Goal: Entertainment & Leisure: Consume media (video, audio)

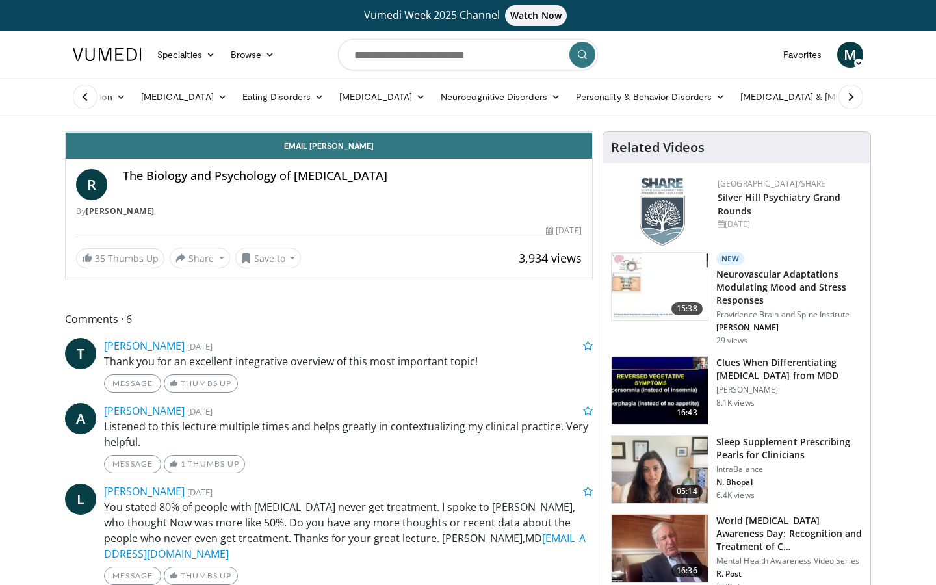
click at [347, 150] on icon "Video Player" at bounding box center [329, 132] width 36 height 36
click at [198, 150] on icon "Video Player" at bounding box center [184, 132] width 36 height 36
click at [199, 150] on icon "Video Player" at bounding box center [184, 132] width 36 height 36
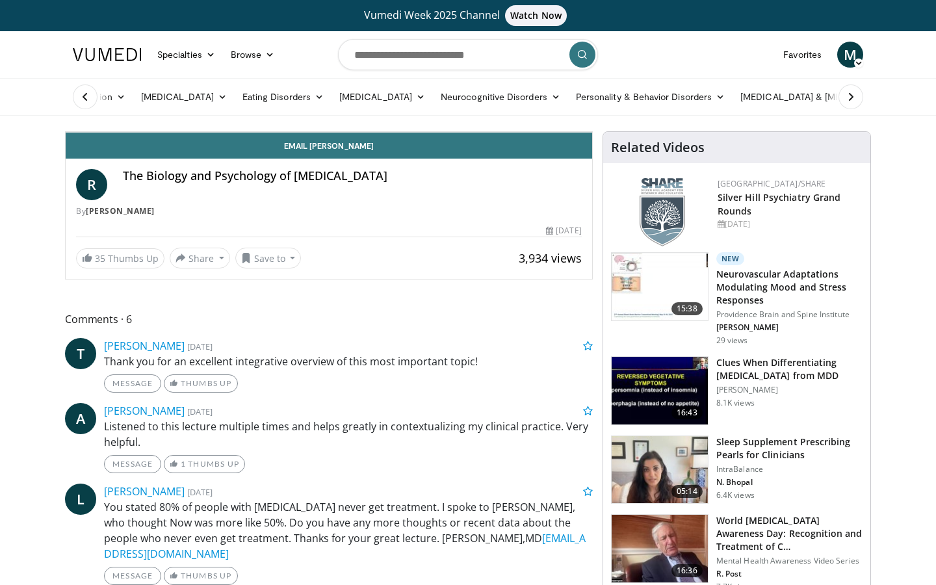
click at [200, 150] on icon "Video Player" at bounding box center [184, 132] width 36 height 36
click at [201, 150] on icon "Video Player" at bounding box center [184, 132] width 36 height 36
click at [202, 150] on icon "Video Player" at bounding box center [184, 132] width 36 height 36
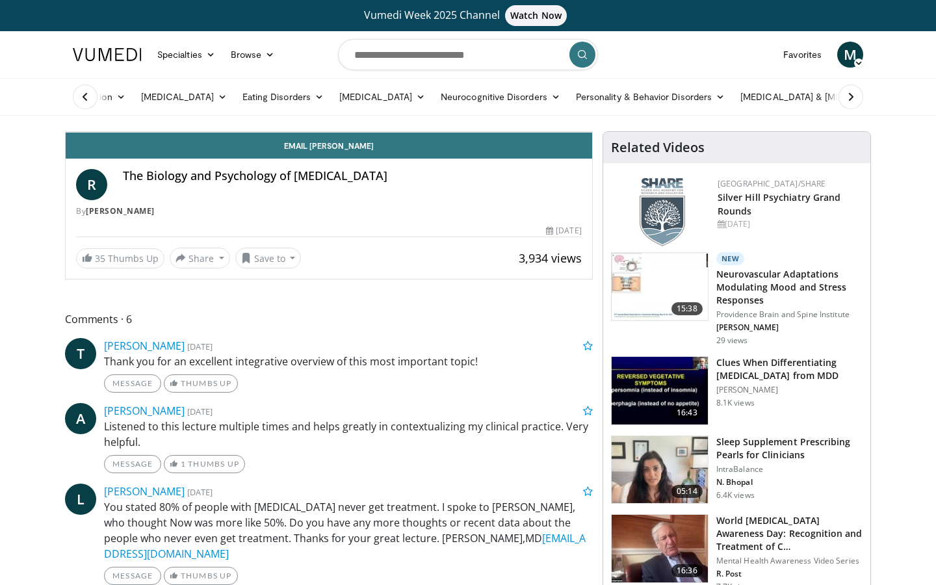
click at [202, 150] on icon "Video Player" at bounding box center [184, 132] width 36 height 36
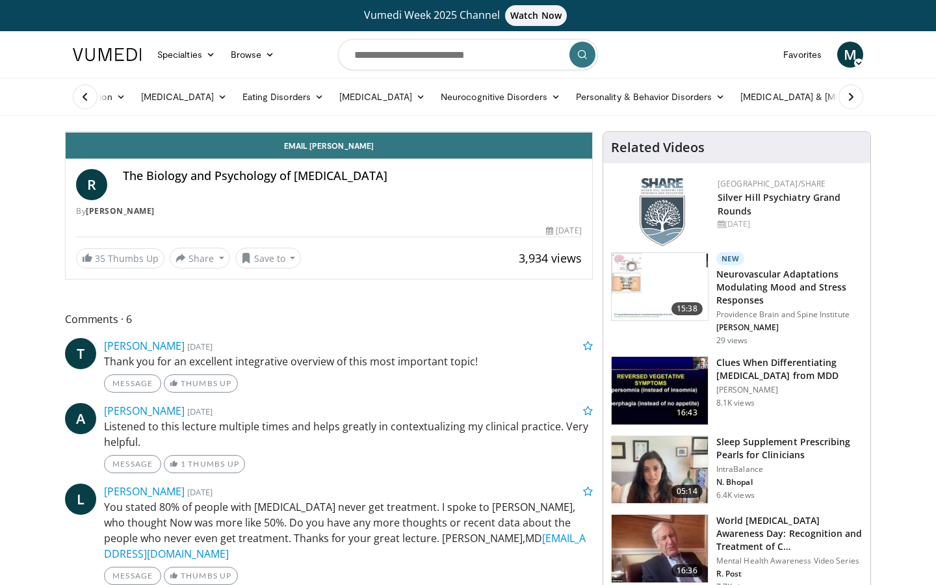
click at [202, 150] on icon "Video Player" at bounding box center [184, 132] width 36 height 36
click at [202, 132] on div "20 seconds Tap to unmute" at bounding box center [329, 132] width 527 height 0
click at [202, 150] on icon "Video Player" at bounding box center [184, 132] width 36 height 36
click at [347, 150] on icon "Video Player" at bounding box center [329, 132] width 36 height 36
click at [202, 150] on icon "Video Player" at bounding box center [184, 132] width 36 height 36
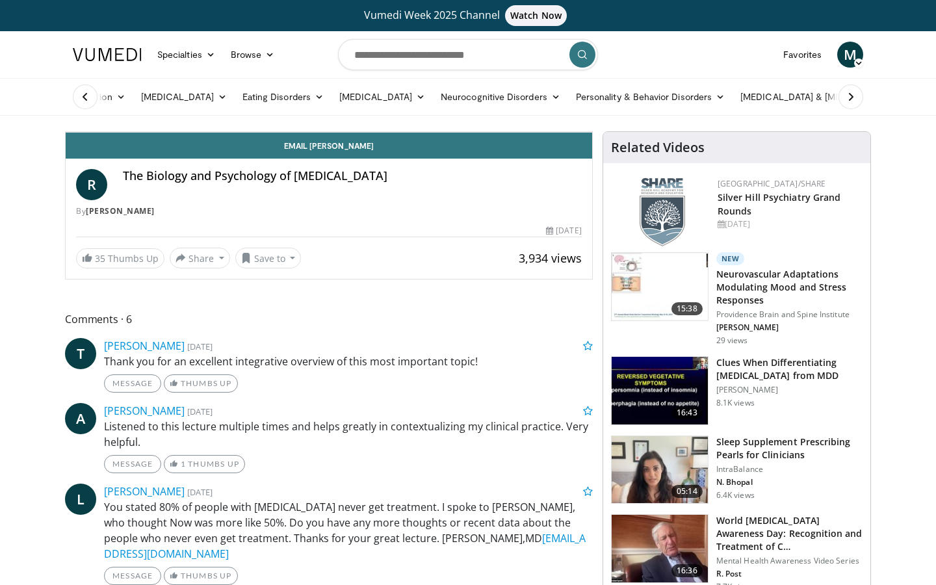
click at [202, 150] on icon "Video Player" at bounding box center [184, 132] width 36 height 36
click at [200, 150] on icon "Video Player" at bounding box center [184, 132] width 36 height 36
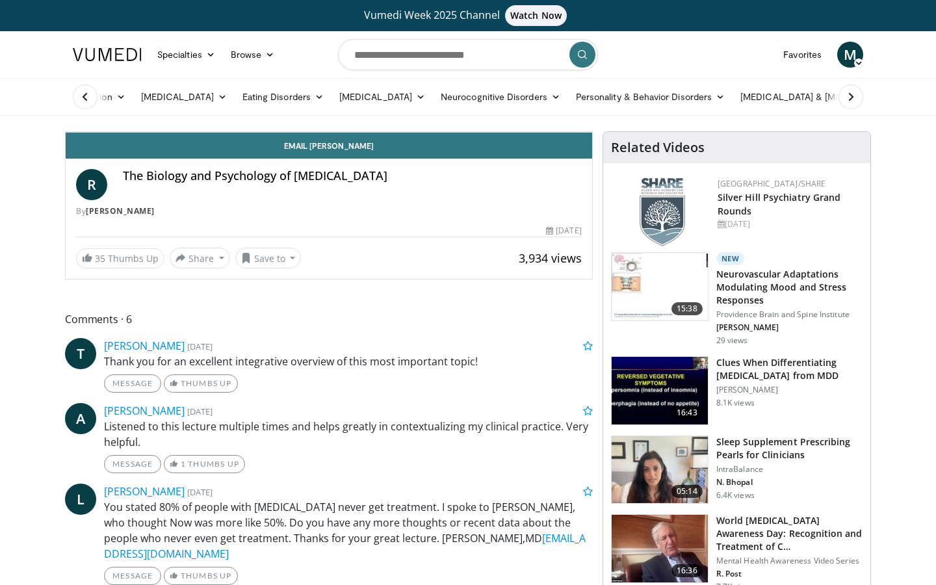
click at [200, 150] on icon "Video Player" at bounding box center [184, 132] width 36 height 36
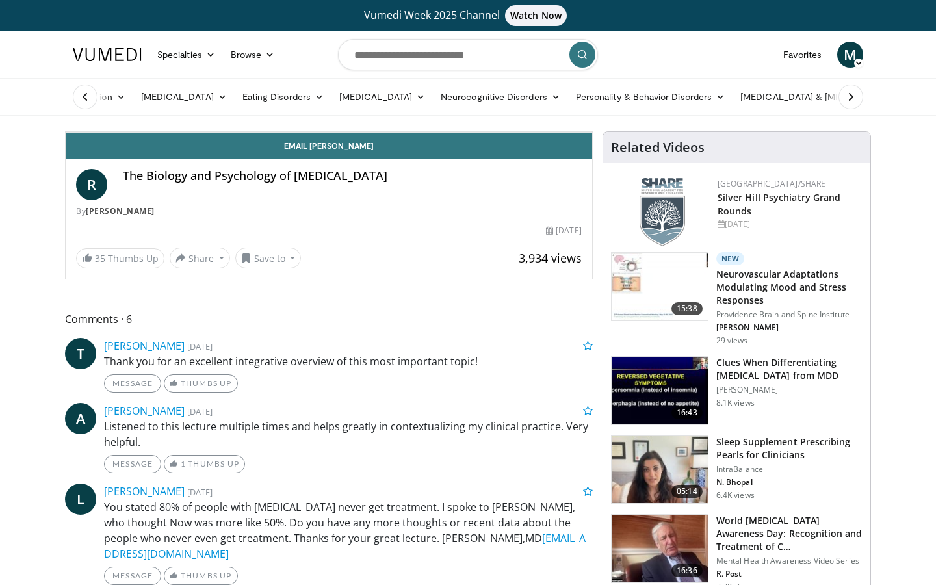
click at [200, 150] on icon "Video Player" at bounding box center [184, 132] width 36 height 36
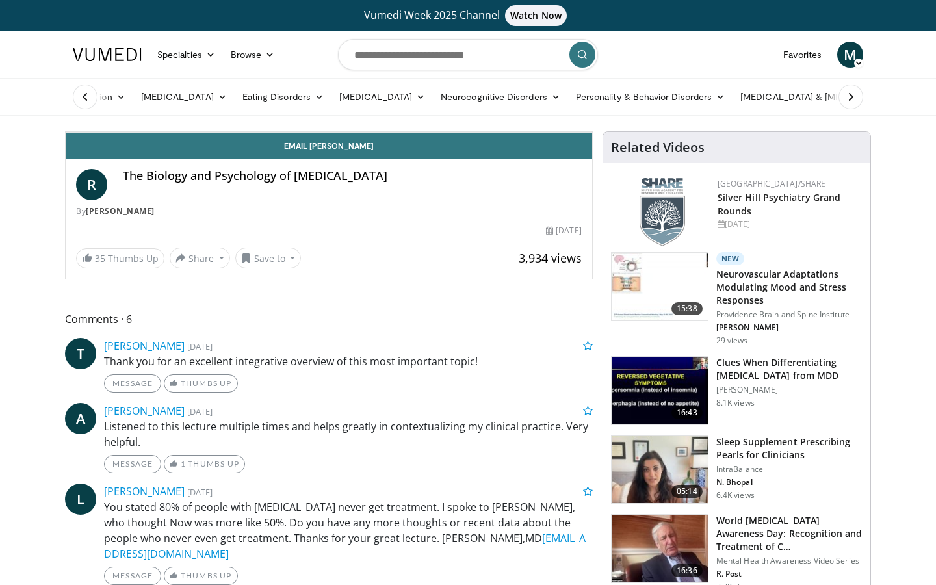
click at [200, 150] on icon "Video Player" at bounding box center [184, 132] width 36 height 36
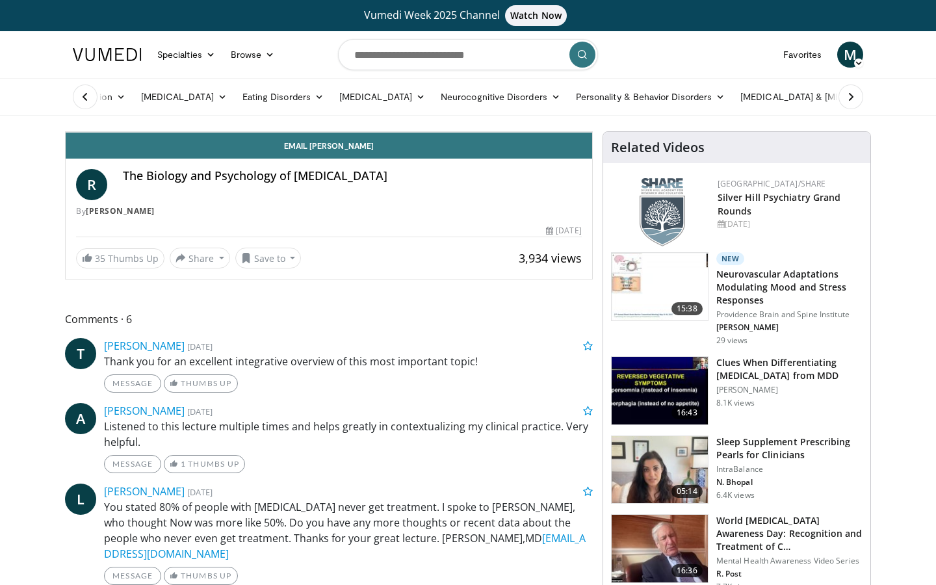
click at [200, 150] on icon "Video Player" at bounding box center [184, 132] width 36 height 36
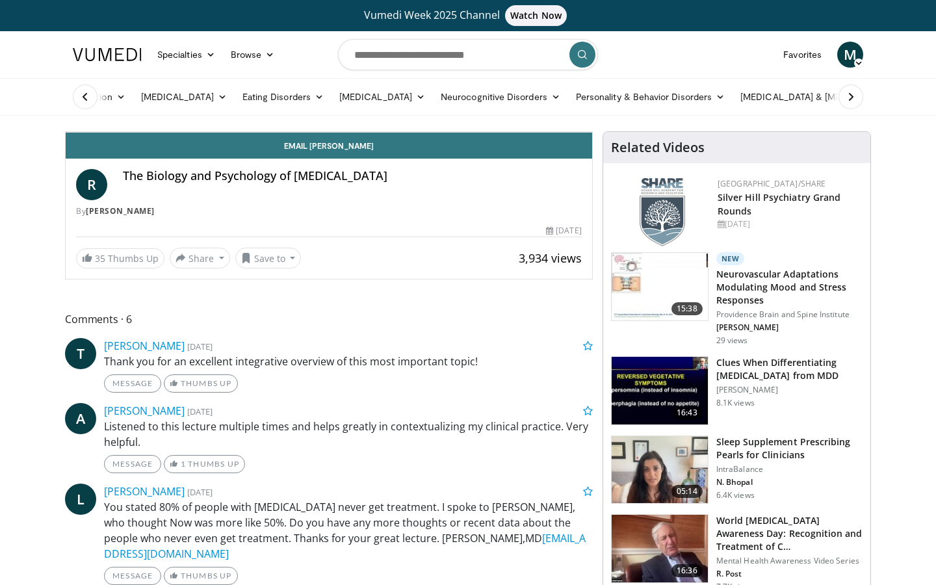
click at [200, 150] on icon "Video Player" at bounding box center [184, 132] width 36 height 36
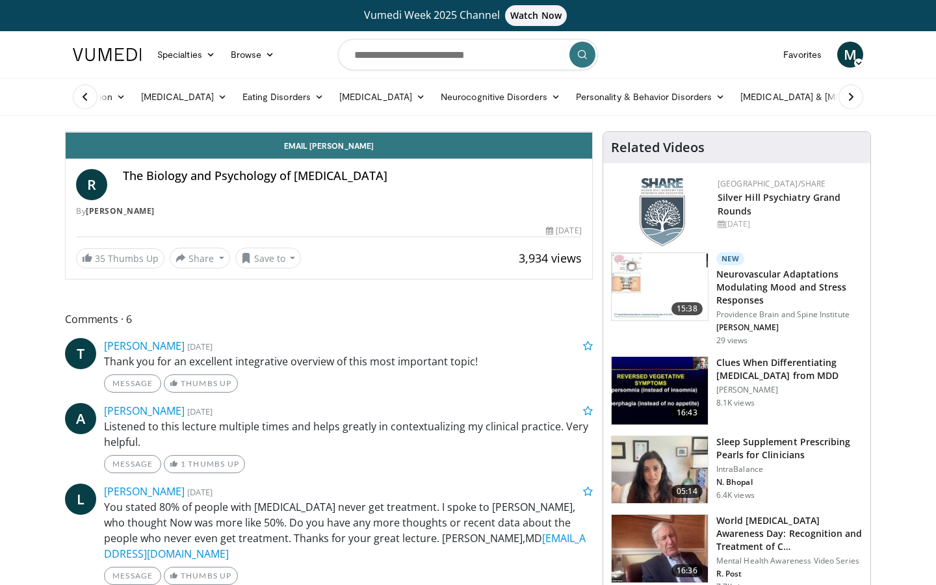
click at [492, 150] on icon "Video Player" at bounding box center [474, 132] width 36 height 36
drag, startPoint x: 480, startPoint y: 295, endPoint x: 331, endPoint y: 285, distance: 149.2
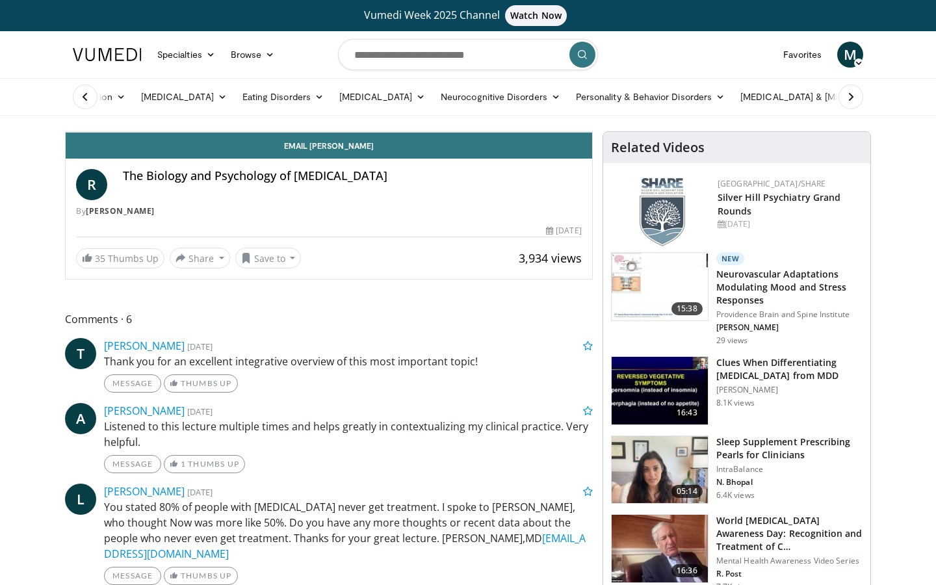
click at [347, 150] on icon "Video Player" at bounding box center [329, 132] width 36 height 36
click at [201, 150] on icon "Video Player" at bounding box center [184, 132] width 36 height 36
click at [347, 150] on icon "Video Player" at bounding box center [329, 132] width 36 height 36
click at [196, 150] on icon "Video Player" at bounding box center [184, 132] width 36 height 36
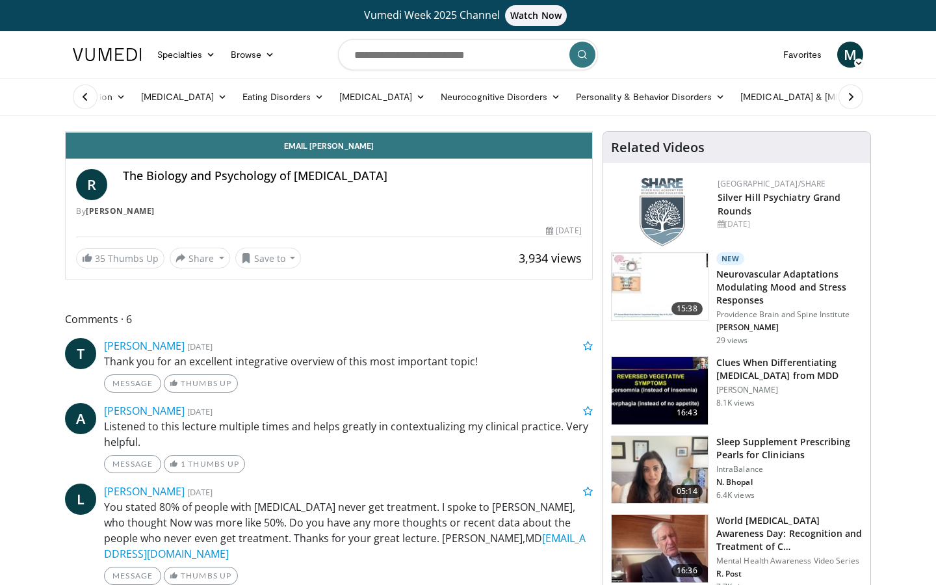
click at [200, 150] on icon "Video Player" at bounding box center [184, 132] width 36 height 36
click at [202, 132] on div "10 seconds Tap to unmute" at bounding box center [329, 132] width 527 height 0
click at [202, 150] on icon "Video Player" at bounding box center [184, 132] width 36 height 36
click at [209, 132] on div "10 seconds Tap to unmute" at bounding box center [329, 132] width 527 height 0
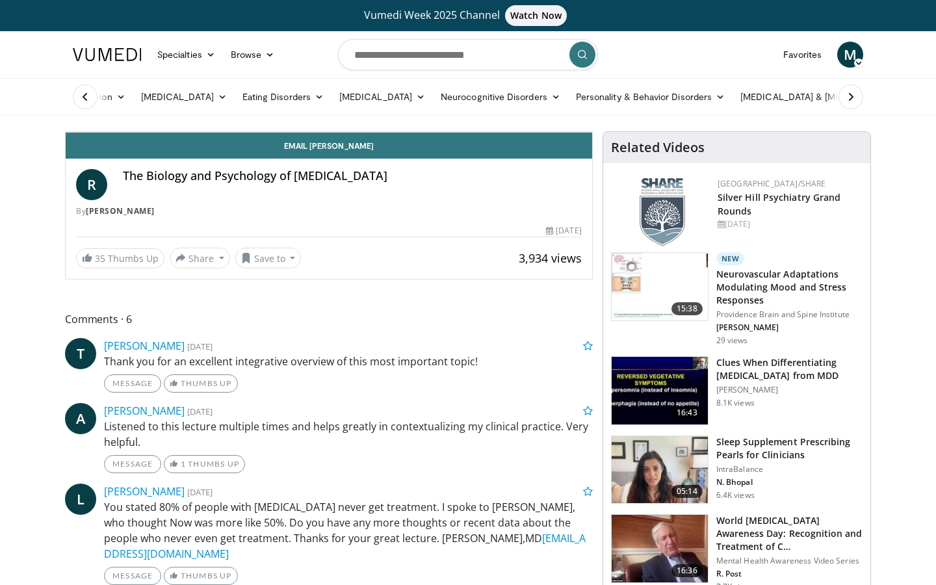
click at [203, 132] on div "10 seconds Tap to unmute" at bounding box center [329, 132] width 527 height 0
click at [188, 150] on icon "Video Player" at bounding box center [184, 132] width 36 height 36
click at [208, 132] on div "10 seconds Tap to unmute" at bounding box center [329, 132] width 527 height 0
click at [196, 150] on icon "Video Player" at bounding box center [184, 132] width 36 height 36
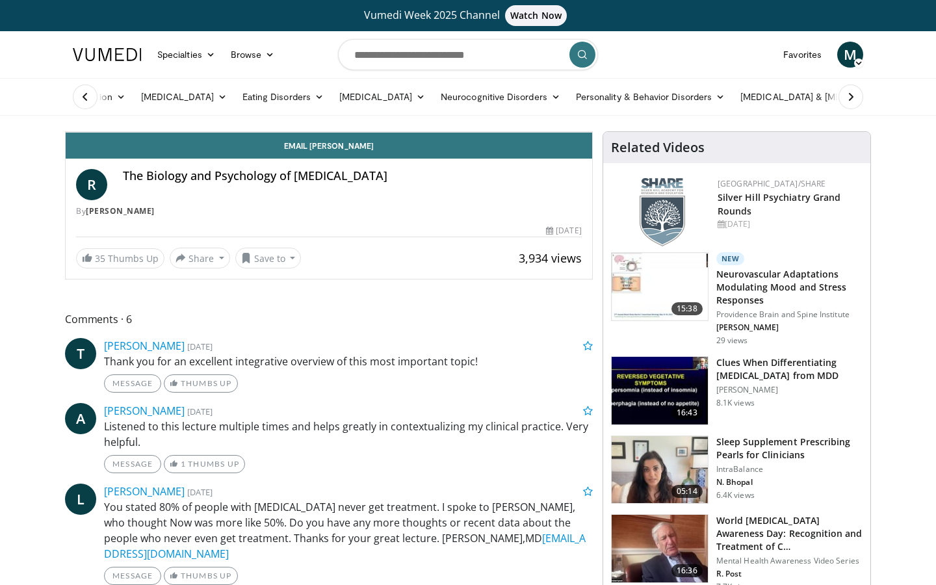
drag, startPoint x: 196, startPoint y: 272, endPoint x: 180, endPoint y: 293, distance: 26.0
click at [187, 150] on icon "Video Player" at bounding box center [184, 132] width 36 height 36
click at [194, 150] on icon "Video Player" at bounding box center [184, 132] width 36 height 36
click at [204, 132] on div "10 seconds Tap to unmute" at bounding box center [329, 132] width 527 height 0
click at [195, 150] on icon "Video Player" at bounding box center [184, 132] width 36 height 36
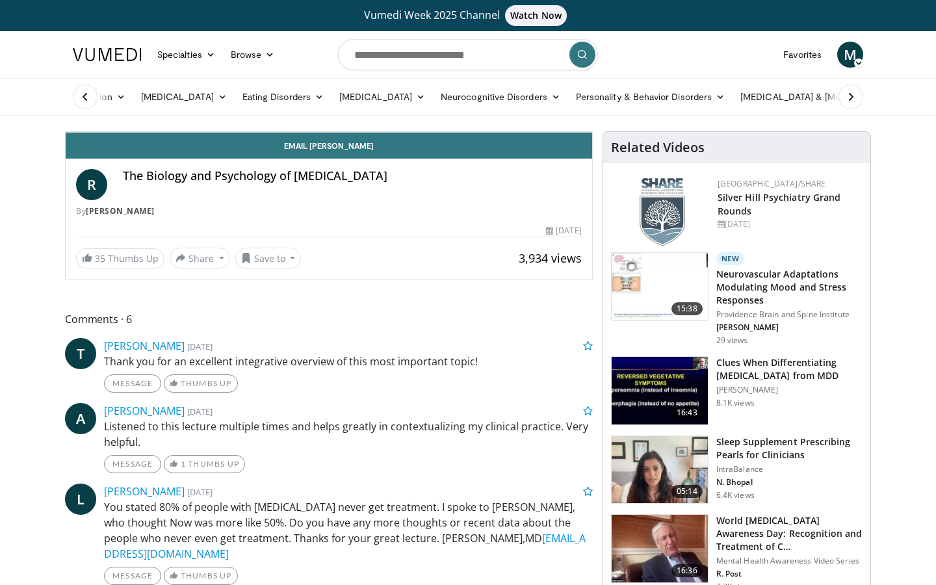
click at [195, 150] on icon "Video Player" at bounding box center [184, 132] width 36 height 36
click at [195, 132] on div "30 seconds Tap to unmute" at bounding box center [329, 132] width 527 height 0
click at [193, 150] on icon "Video Player" at bounding box center [184, 132] width 36 height 36
click at [242, 132] on div "10 seconds Tap to unmute" at bounding box center [329, 132] width 527 height 0
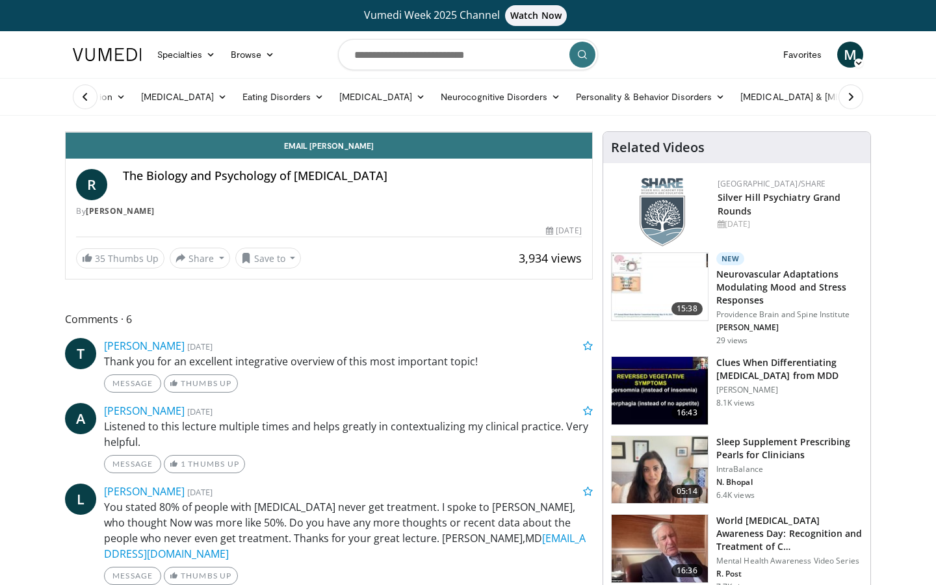
click at [242, 132] on div "10 seconds Tap to unmute" at bounding box center [329, 132] width 527 height 0
click at [239, 132] on div "10 seconds Tap to unmute" at bounding box center [329, 132] width 527 height 0
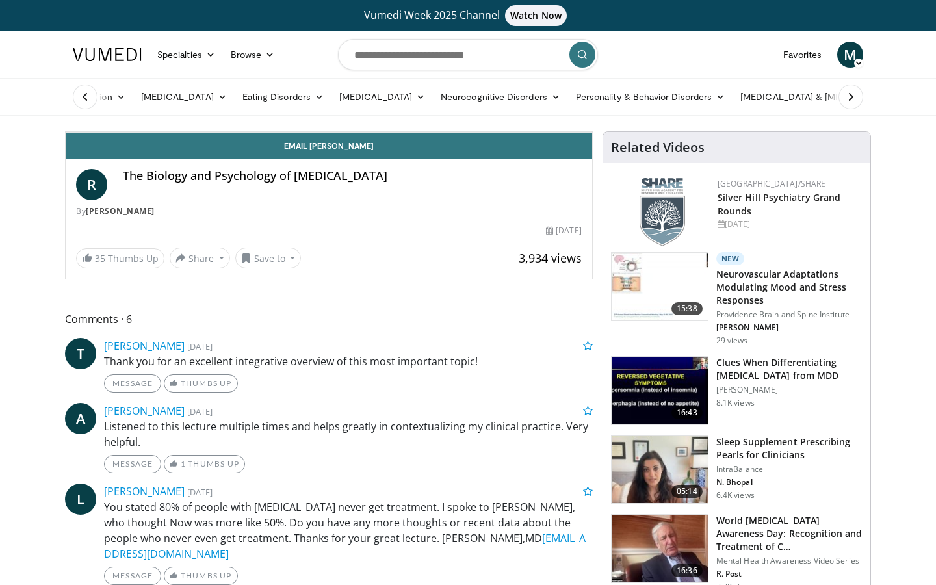
click at [387, 132] on div "10 seconds Tap to unmute" at bounding box center [329, 132] width 527 height 0
click at [347, 150] on icon "Video Player" at bounding box center [329, 132] width 36 height 36
click at [467, 132] on div "10 seconds Tap to unmute" at bounding box center [329, 132] width 527 height 0
click at [202, 150] on icon "Video Player" at bounding box center [184, 132] width 36 height 36
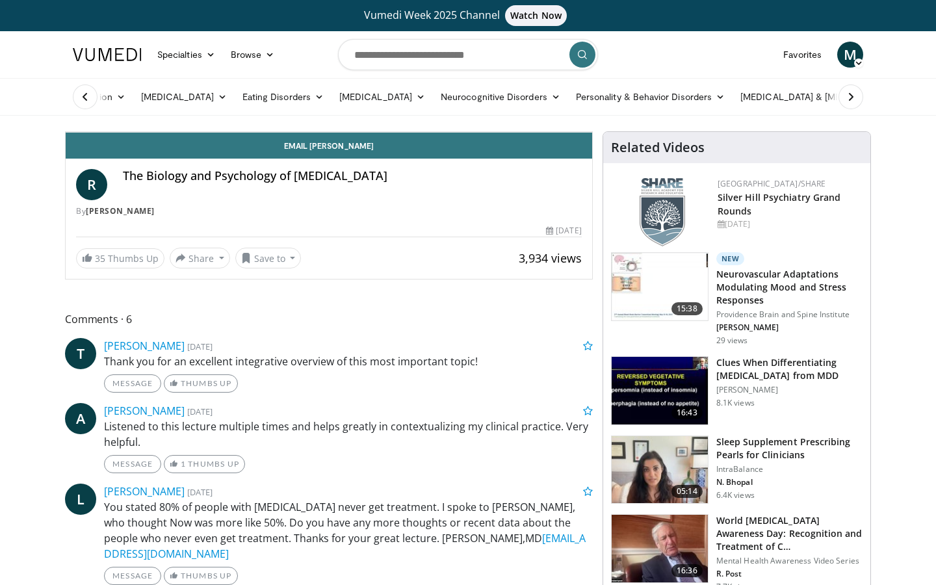
click at [218, 132] on div "20 seconds Tap to unmute" at bounding box center [329, 132] width 527 height 0
click at [330, 132] on div "20 seconds Tap to unmute" at bounding box center [329, 132] width 527 height 0
click at [347, 150] on icon "Video Player" at bounding box center [329, 132] width 36 height 36
click at [194, 150] on icon "Video Player" at bounding box center [184, 132] width 36 height 36
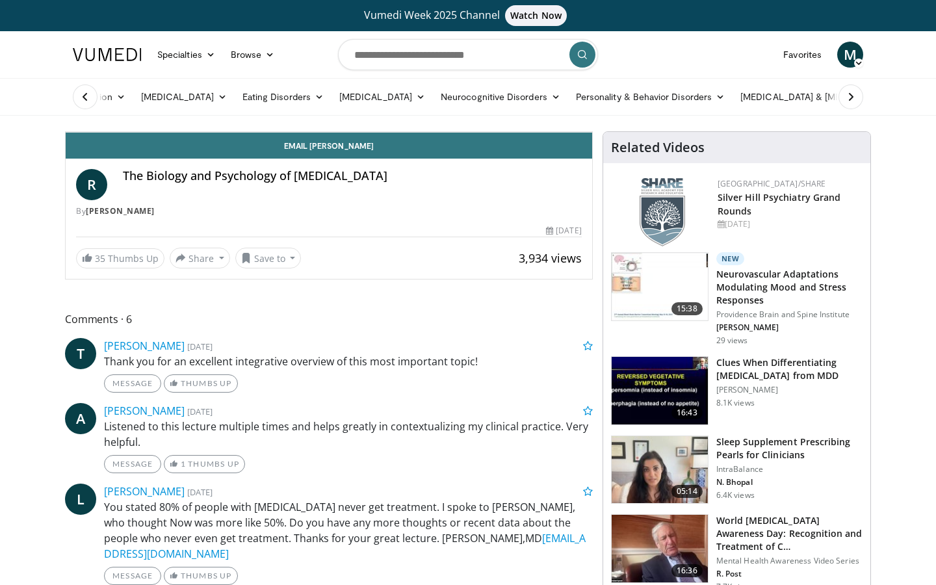
click at [230, 132] on div "20 seconds Tap to unmute" at bounding box center [329, 132] width 527 height 0
click at [202, 150] on icon "Video Player" at bounding box center [184, 132] width 36 height 36
click at [207, 132] on div "20 seconds Tap to unmute" at bounding box center [329, 132] width 527 height 0
click at [211, 132] on div "20 seconds Tap to unmute" at bounding box center [329, 132] width 527 height 0
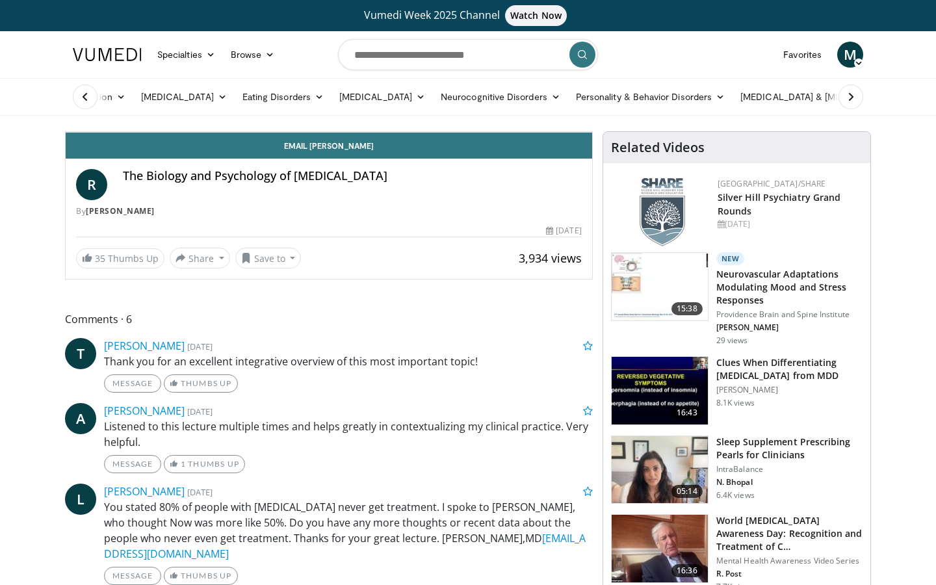
click at [211, 132] on div "20 seconds Tap to unmute" at bounding box center [329, 132] width 527 height 0
click at [198, 150] on icon "Video Player" at bounding box center [184, 132] width 36 height 36
click at [203, 132] on div "10 seconds Tap to unmute" at bounding box center [329, 132] width 527 height 0
click at [202, 150] on icon "Video Player" at bounding box center [184, 132] width 36 height 36
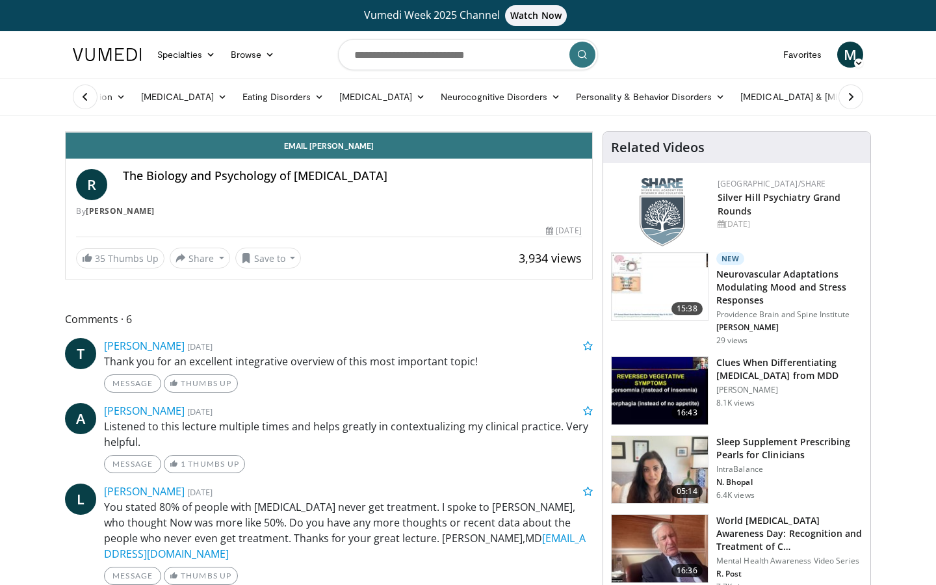
click at [202, 150] on icon "Video Player" at bounding box center [184, 132] width 36 height 36
click at [86, 132] on div "20 seconds Tap to unmute" at bounding box center [329, 132] width 527 height 0
click at [198, 150] on icon "Video Player" at bounding box center [184, 132] width 36 height 36
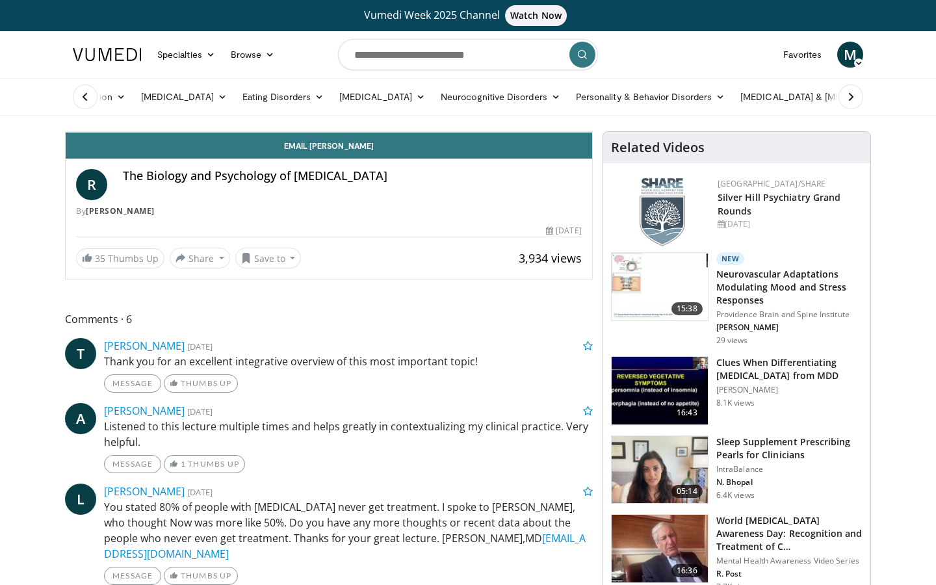
click at [198, 150] on icon "Video Player" at bounding box center [184, 132] width 36 height 36
click at [215, 132] on div "40 seconds Tap to unmute" at bounding box center [329, 132] width 527 height 0
click at [216, 132] on div "40 seconds Tap to unmute" at bounding box center [329, 132] width 527 height 0
click at [202, 150] on icon "Video Player" at bounding box center [184, 132] width 36 height 36
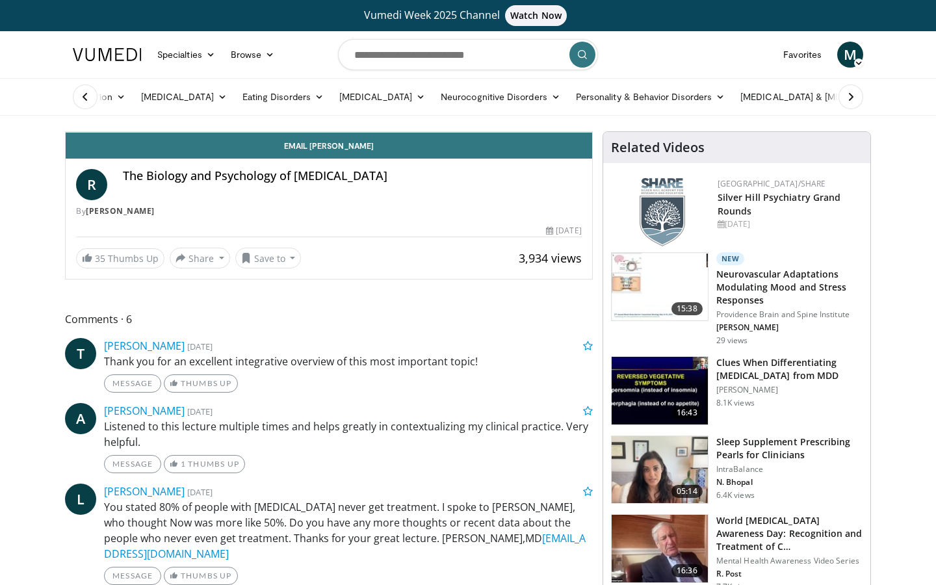
click at [201, 132] on div "10 seconds Tap to unmute" at bounding box center [329, 132] width 527 height 0
click at [200, 132] on div "10 seconds Tap to unmute" at bounding box center [329, 132] width 527 height 0
click at [202, 150] on icon "Video Player" at bounding box center [184, 132] width 36 height 36
click at [99, 132] on div "10 seconds Tap to unmute" at bounding box center [329, 132] width 527 height 0
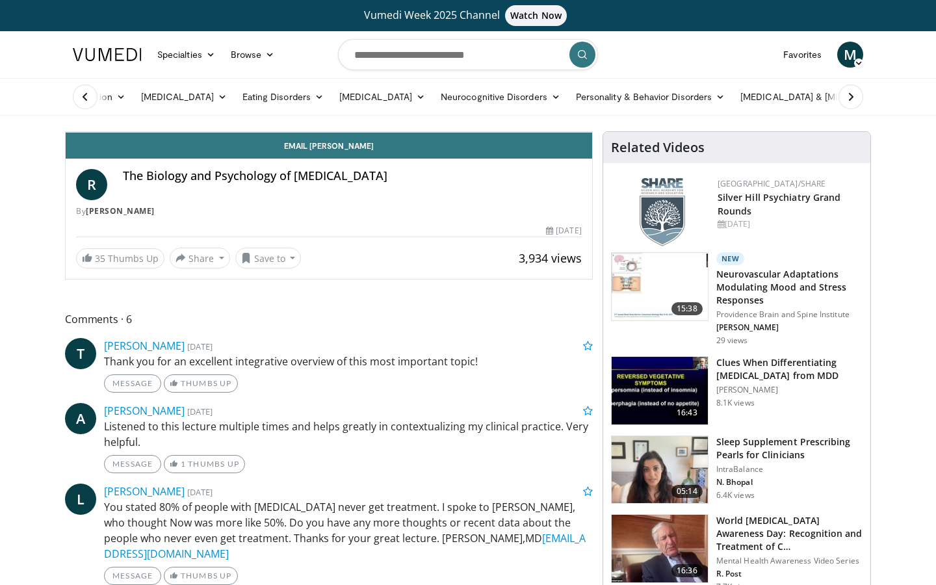
click at [202, 150] on icon "Video Player" at bounding box center [184, 132] width 36 height 36
click at [199, 132] on div "10 seconds Tap to unmute" at bounding box center [329, 132] width 527 height 0
click at [194, 150] on icon "Video Player" at bounding box center [184, 132] width 36 height 36
click at [196, 150] on icon "Video Player" at bounding box center [184, 132] width 36 height 36
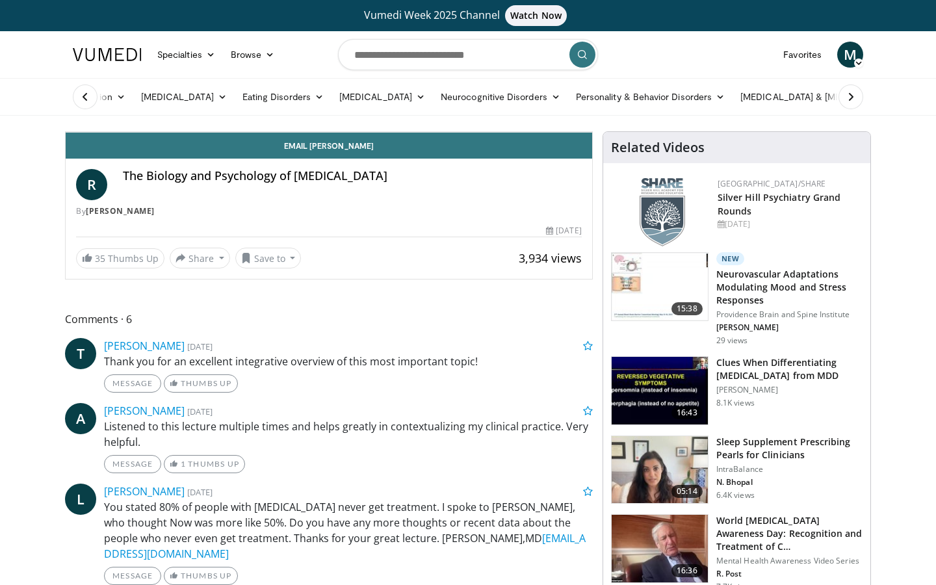
click at [202, 150] on icon "Video Player" at bounding box center [184, 132] width 36 height 36
click at [208, 132] on div "20 seconds Tap to unmute" at bounding box center [329, 132] width 527 height 0
click at [200, 150] on icon "Video Player" at bounding box center [184, 132] width 36 height 36
click at [347, 150] on icon "Video Player" at bounding box center [329, 132] width 36 height 36
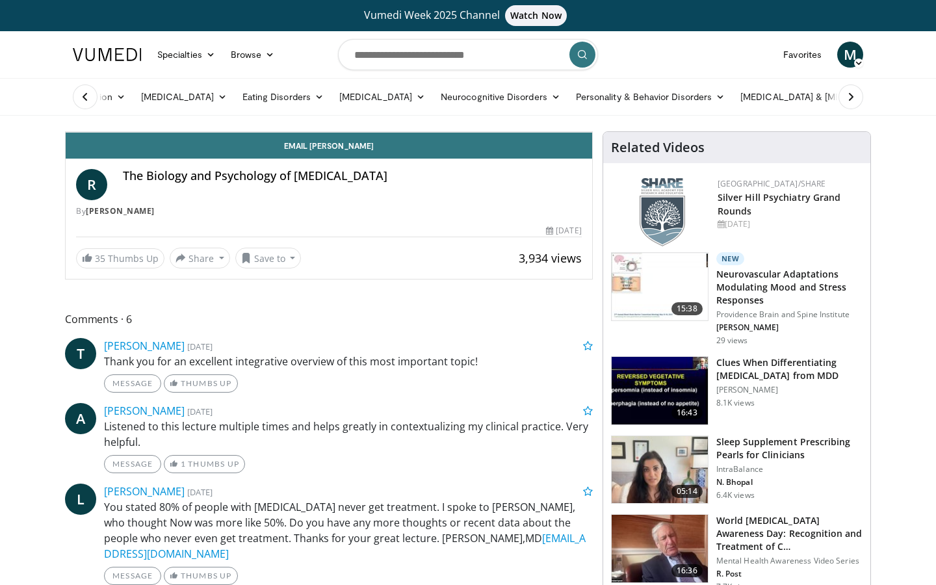
click at [518, 132] on div "10 seconds Tap to unmute" at bounding box center [329, 132] width 527 height 0
click at [199, 150] on icon "Video Player" at bounding box center [184, 132] width 36 height 36
click at [224, 132] on div "10 seconds Tap to unmute" at bounding box center [329, 132] width 527 height 0
click at [219, 132] on div "10 seconds Tap to unmute" at bounding box center [329, 132] width 527 height 0
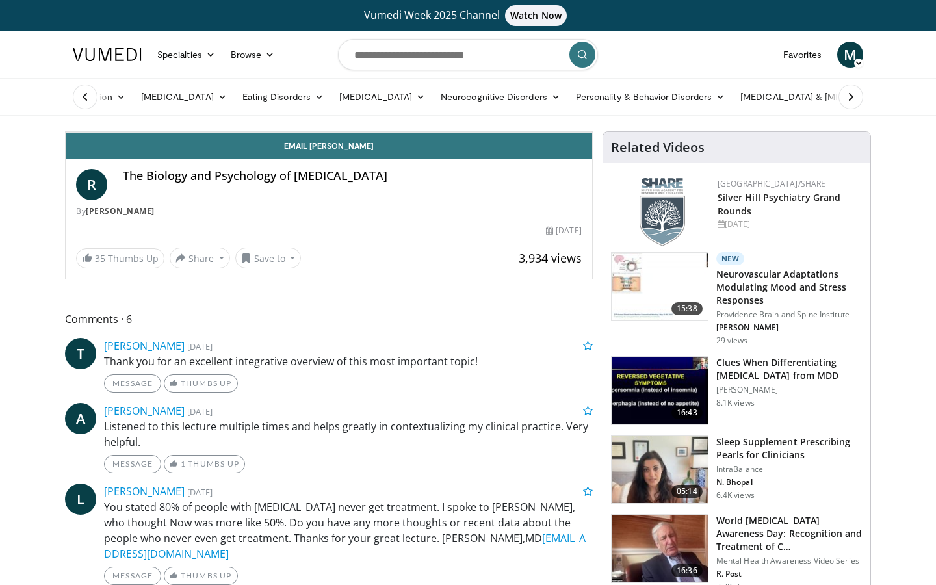
click at [219, 132] on div "10 seconds Tap to unmute" at bounding box center [329, 132] width 527 height 0
click at [551, 132] on div "10 seconds Tap to unmute" at bounding box center [329, 132] width 527 height 0
click at [190, 150] on icon "Video Player" at bounding box center [184, 132] width 36 height 36
click at [202, 150] on icon "Video Player" at bounding box center [184, 132] width 36 height 36
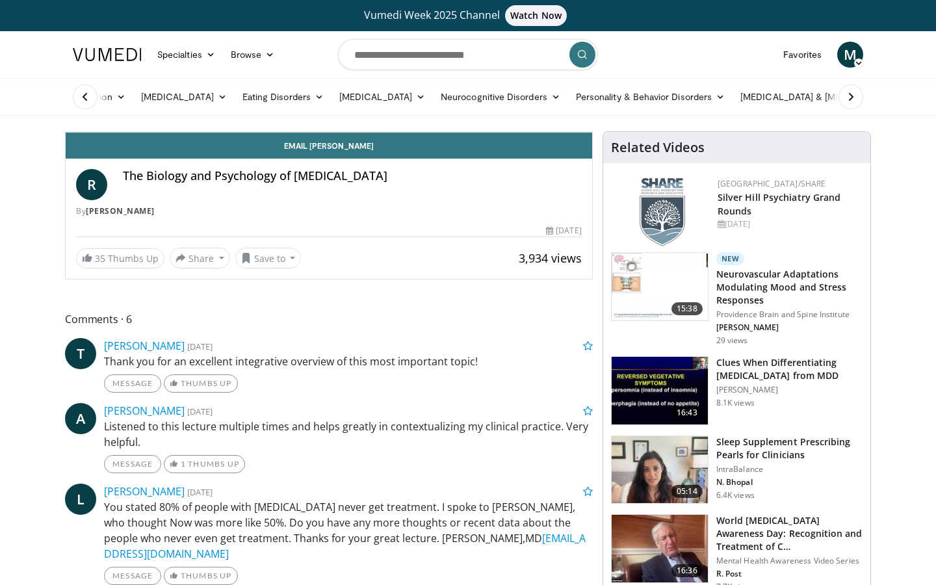
click at [200, 132] on div "20 seconds Tap to unmute" at bounding box center [329, 132] width 527 height 0
click at [196, 150] on icon "Video Player" at bounding box center [184, 132] width 36 height 36
click at [196, 132] on div "20 seconds Tap to unmute" at bounding box center [329, 132] width 527 height 0
click at [483, 132] on div "20 seconds Tap to unmute" at bounding box center [329, 132] width 527 height 0
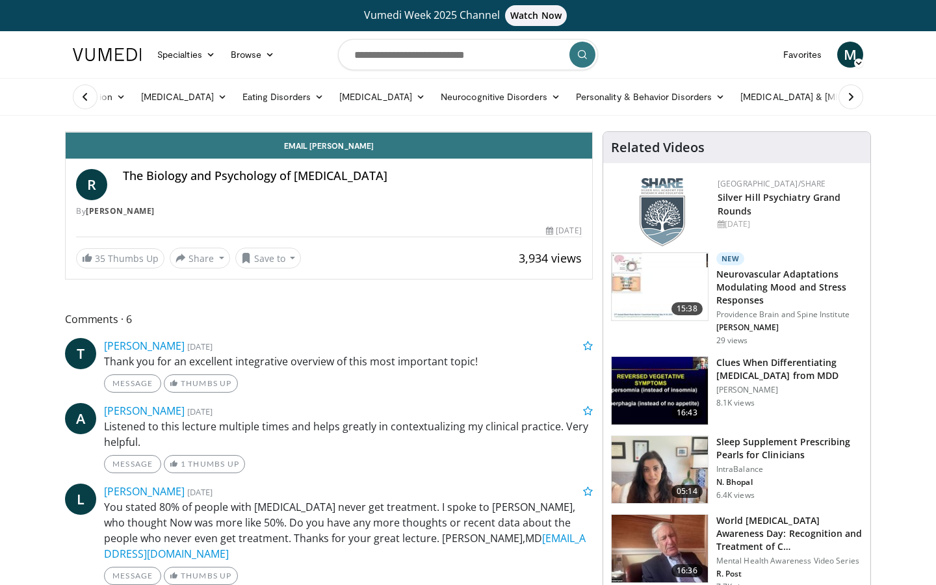
click at [483, 132] on div "20 seconds Tap to unmute" at bounding box center [329, 132] width 527 height 0
click at [196, 150] on icon "Video Player" at bounding box center [184, 132] width 36 height 36
click at [200, 150] on icon "Video Player" at bounding box center [184, 132] width 36 height 36
click at [202, 150] on icon "Video Player" at bounding box center [184, 132] width 36 height 36
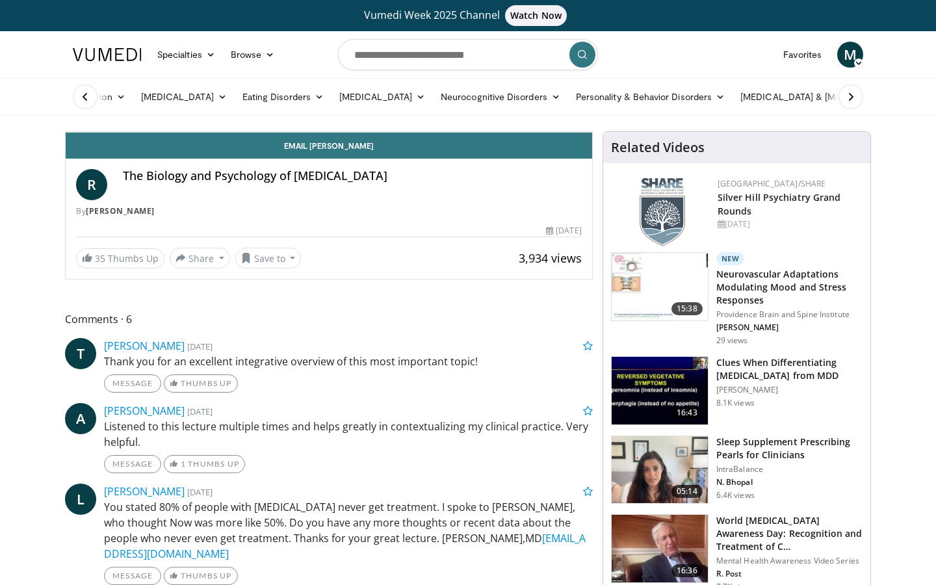
click at [202, 132] on div "20 seconds Tap to unmute" at bounding box center [329, 132] width 527 height 0
click at [347, 150] on icon "Video Player" at bounding box center [329, 132] width 36 height 36
click at [191, 150] on icon "Video Player" at bounding box center [184, 132] width 36 height 36
click at [193, 150] on icon "Video Player" at bounding box center [184, 132] width 36 height 36
click at [209, 132] on div "10 seconds Tap to unmute" at bounding box center [329, 132] width 527 height 0
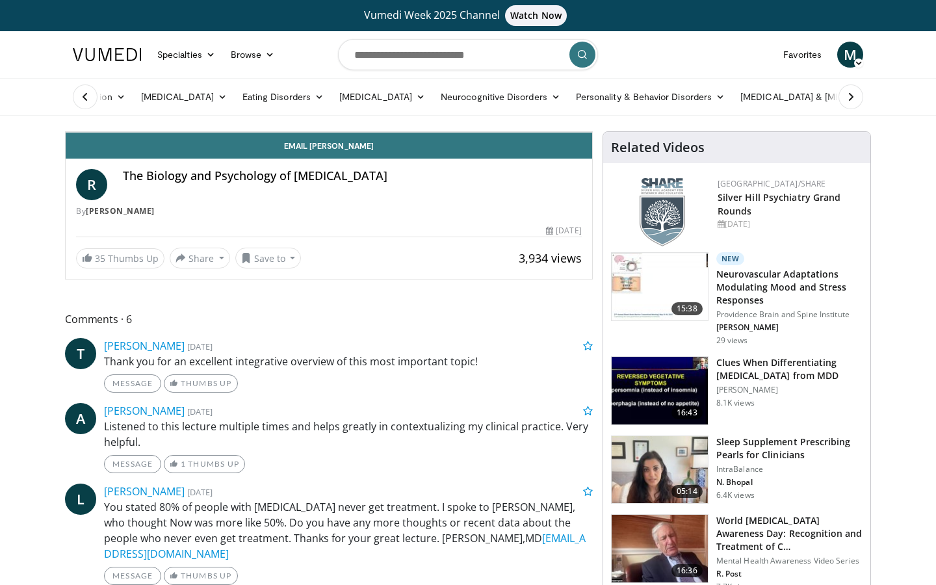
click at [202, 150] on icon "Video Player" at bounding box center [184, 132] width 36 height 36
click at [211, 132] on div "10 seconds Tap to unmute" at bounding box center [329, 132] width 527 height 0
click at [202, 150] on icon "Video Player" at bounding box center [184, 132] width 36 height 36
click at [191, 150] on icon "Video Player" at bounding box center [184, 132] width 36 height 36
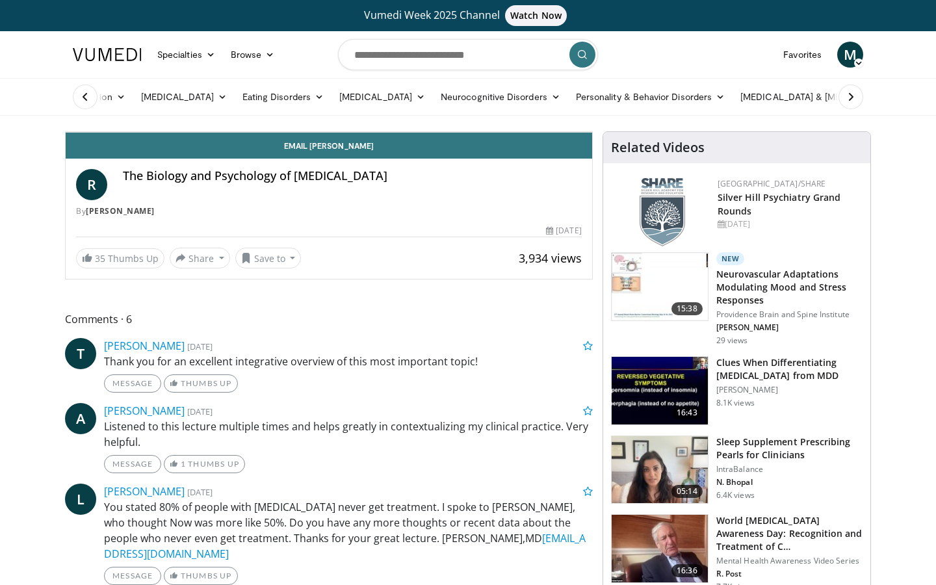
click at [191, 150] on icon "Video Player" at bounding box center [184, 132] width 36 height 36
click at [213, 132] on div "20 seconds Tap to unmute" at bounding box center [329, 132] width 527 height 0
click at [199, 150] on icon "Video Player" at bounding box center [184, 132] width 36 height 36
click at [198, 132] on div "10 seconds Tap to unmute" at bounding box center [329, 132] width 527 height 0
click at [193, 150] on icon "Video Player" at bounding box center [184, 132] width 36 height 36
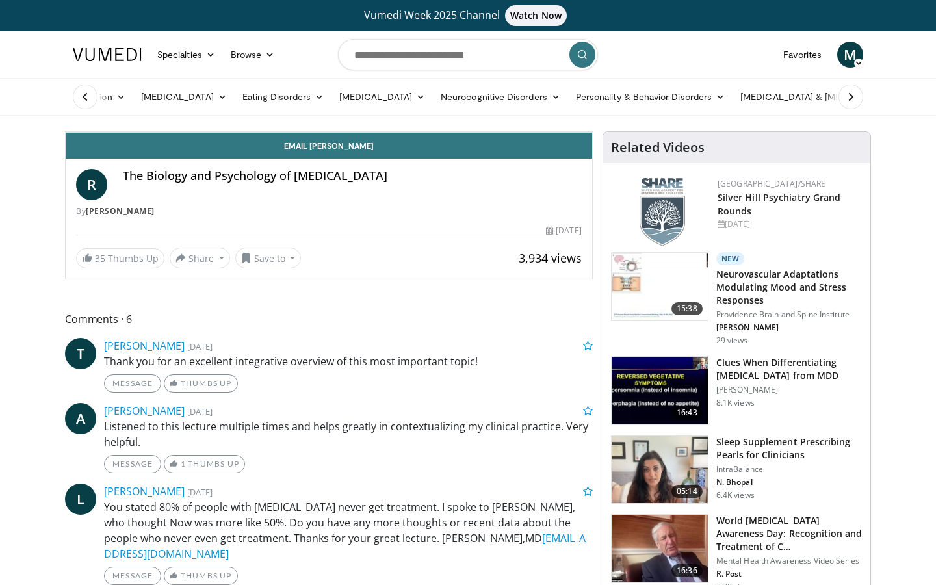
click at [193, 150] on icon "Video Player" at bounding box center [184, 132] width 36 height 36
click at [202, 150] on icon "Video Player" at bounding box center [184, 132] width 36 height 36
click at [203, 132] on div "10 seconds Tap to unmute" at bounding box center [329, 132] width 527 height 0
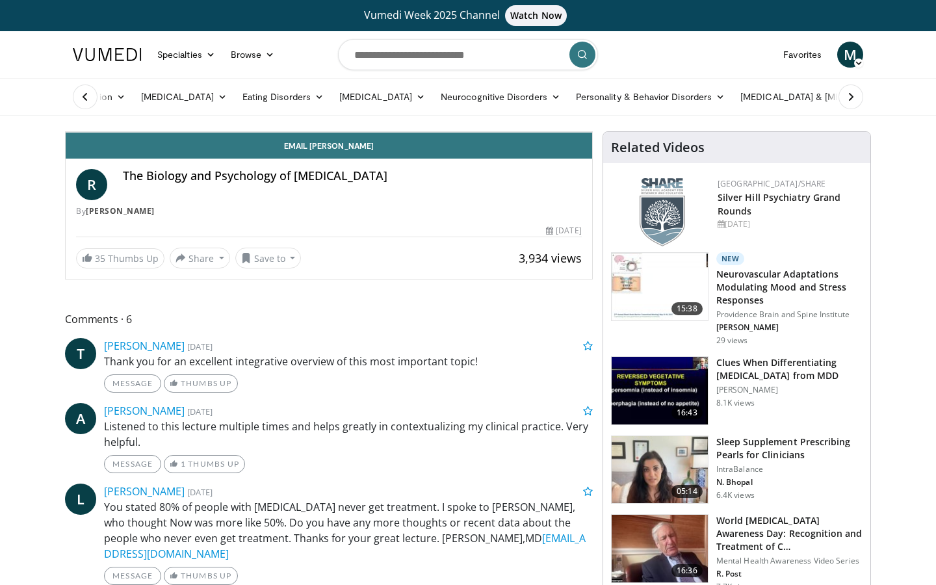
click at [192, 150] on icon "Video Player" at bounding box center [184, 132] width 36 height 36
click at [205, 132] on div "10 seconds Tap to unmute" at bounding box center [329, 132] width 527 height 0
click at [202, 150] on icon "Video Player" at bounding box center [184, 132] width 36 height 36
click at [194, 150] on icon "Video Player" at bounding box center [184, 132] width 36 height 36
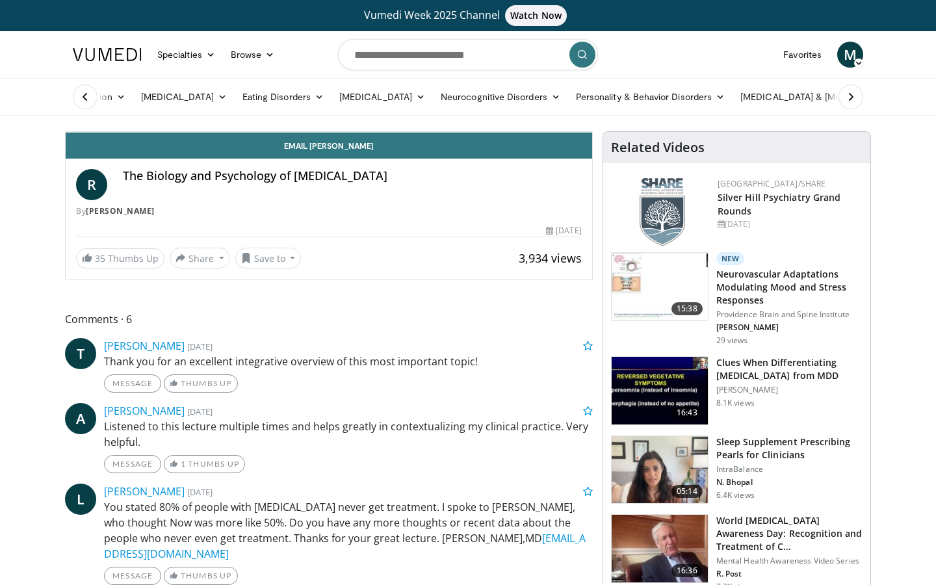
click at [194, 150] on icon "Video Player" at bounding box center [184, 132] width 36 height 36
click at [477, 132] on div "30 seconds Tap to unmute" at bounding box center [329, 132] width 527 height 0
click at [196, 150] on icon "Video Player" at bounding box center [184, 132] width 36 height 36
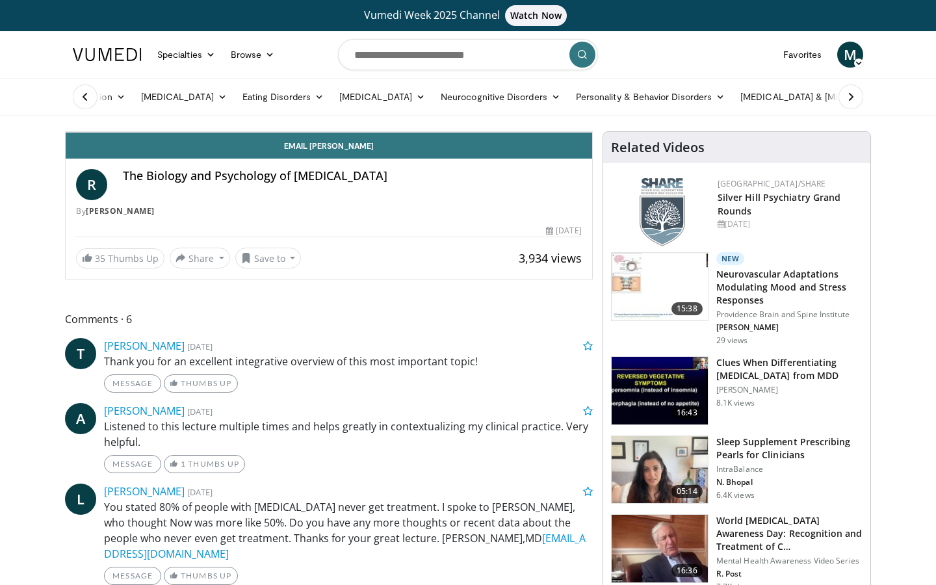
click at [347, 150] on icon "Video Player" at bounding box center [329, 132] width 36 height 36
click at [471, 132] on div "30 seconds Tap to unmute" at bounding box center [329, 132] width 527 height 0
click at [202, 150] on icon "Video Player" at bounding box center [184, 132] width 36 height 36
click at [200, 150] on icon "Video Player" at bounding box center [184, 132] width 36 height 36
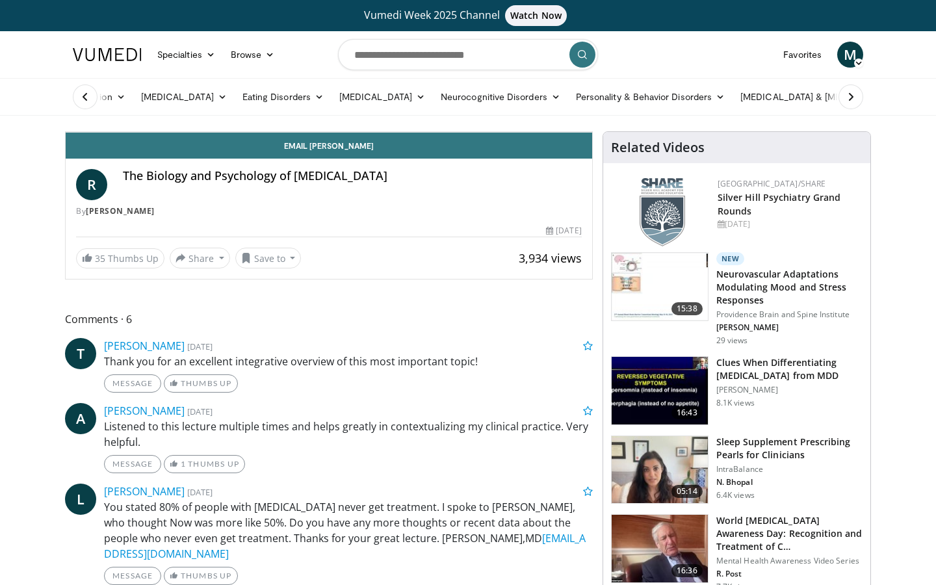
click at [200, 150] on icon "Video Player" at bounding box center [184, 132] width 36 height 36
click at [347, 150] on icon "Video Player" at bounding box center [329, 132] width 36 height 36
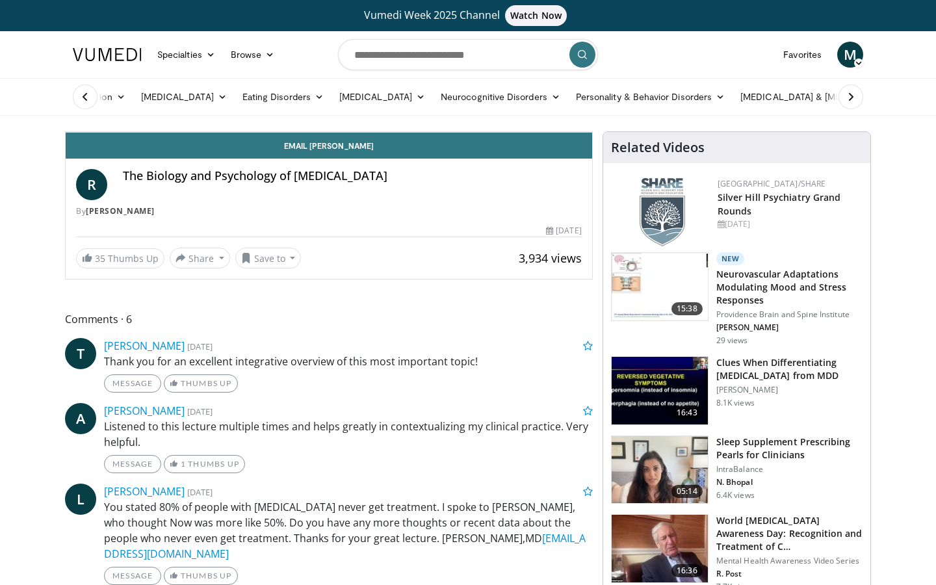
click at [592, 132] on div "40 seconds Tap to unmute" at bounding box center [329, 132] width 527 height 0
click at [492, 150] on icon "Video Player" at bounding box center [474, 132] width 36 height 36
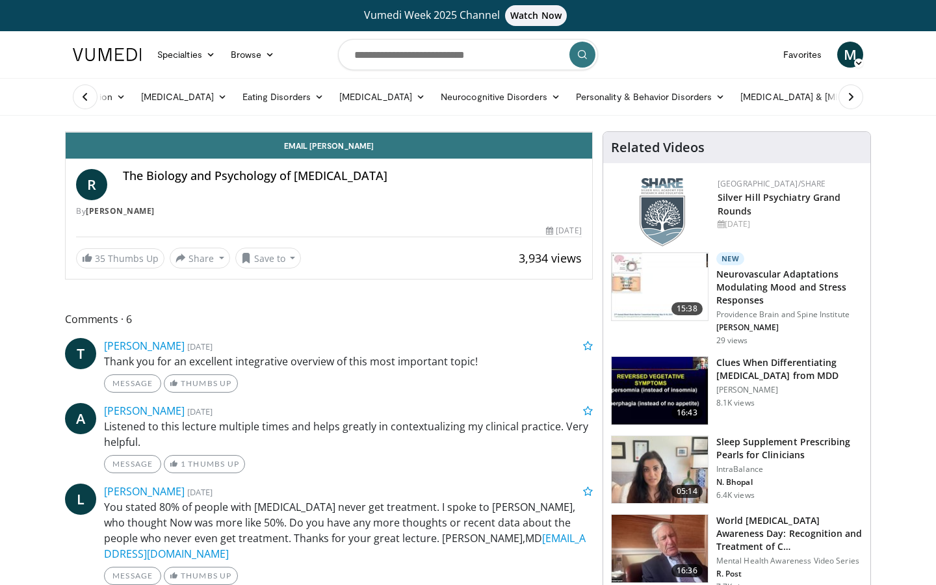
click at [492, 150] on icon "Video Player" at bounding box center [474, 132] width 36 height 36
click at [192, 150] on icon "Video Player" at bounding box center [184, 132] width 36 height 36
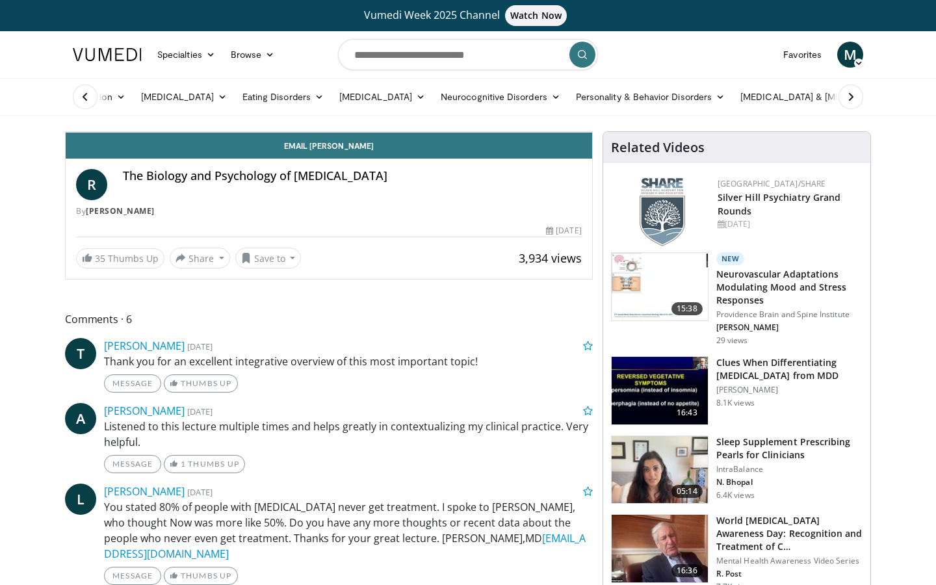
click at [190, 150] on icon "Video Player" at bounding box center [184, 132] width 36 height 36
click at [198, 132] on div "10 seconds Tap to unmute" at bounding box center [329, 132] width 527 height 0
click at [197, 150] on icon "Video Player" at bounding box center [184, 132] width 36 height 36
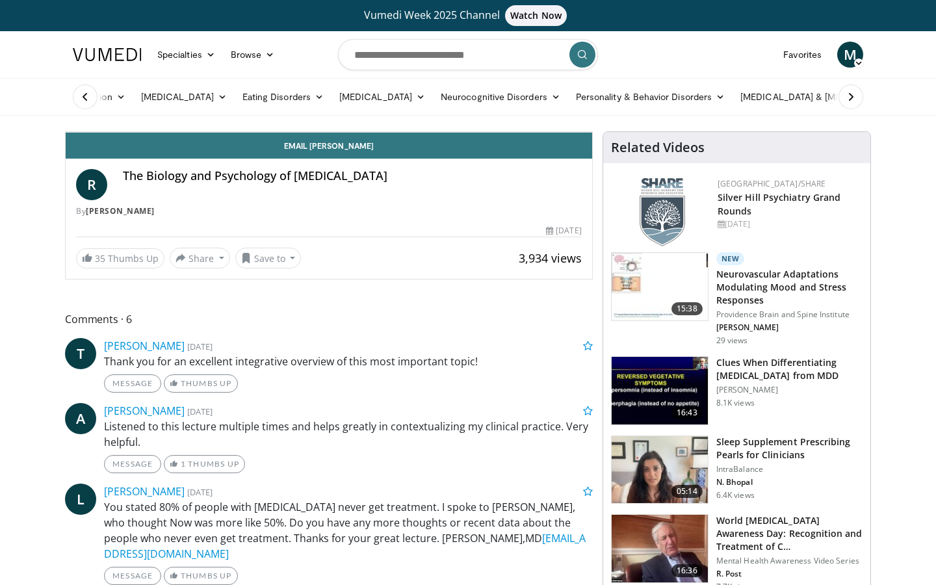
click at [198, 132] on div "10 seconds Tap to unmute" at bounding box center [329, 132] width 527 height 0
click at [191, 150] on icon "Video Player" at bounding box center [184, 132] width 36 height 36
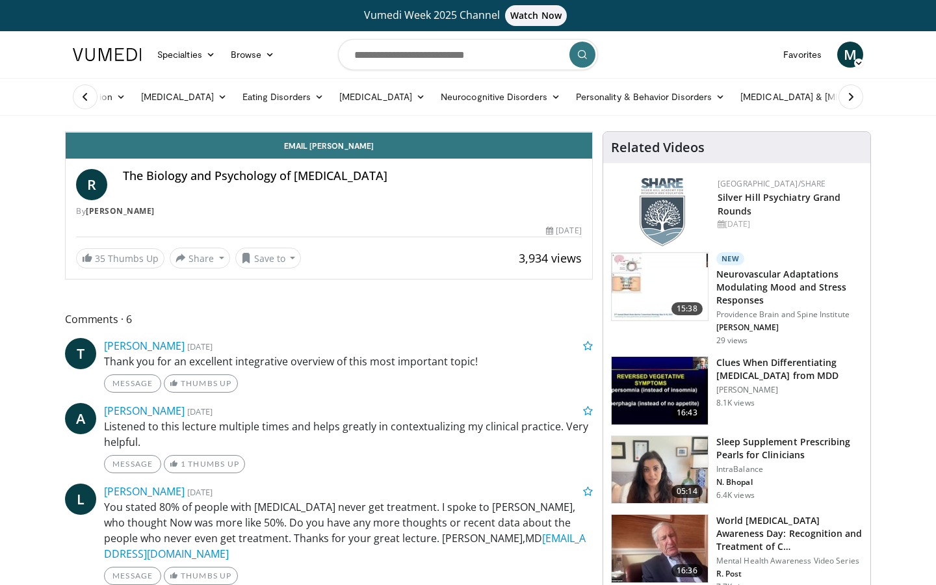
click at [189, 150] on icon "Video Player" at bounding box center [184, 132] width 36 height 36
click at [202, 150] on icon "Video Player" at bounding box center [184, 132] width 36 height 36
click at [348, 132] on div "10 seconds Tap to unmute" at bounding box center [329, 132] width 527 height 0
click at [199, 150] on icon "Video Player" at bounding box center [184, 132] width 36 height 36
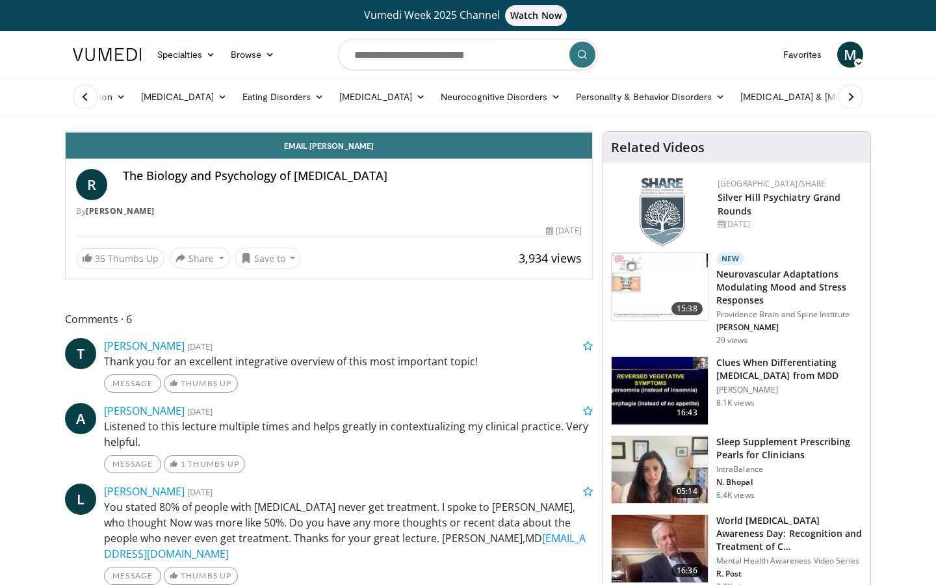
click at [220, 132] on div "20 seconds Tap to unmute" at bounding box center [329, 132] width 527 height 0
click at [202, 150] on icon "Video Player" at bounding box center [184, 132] width 36 height 36
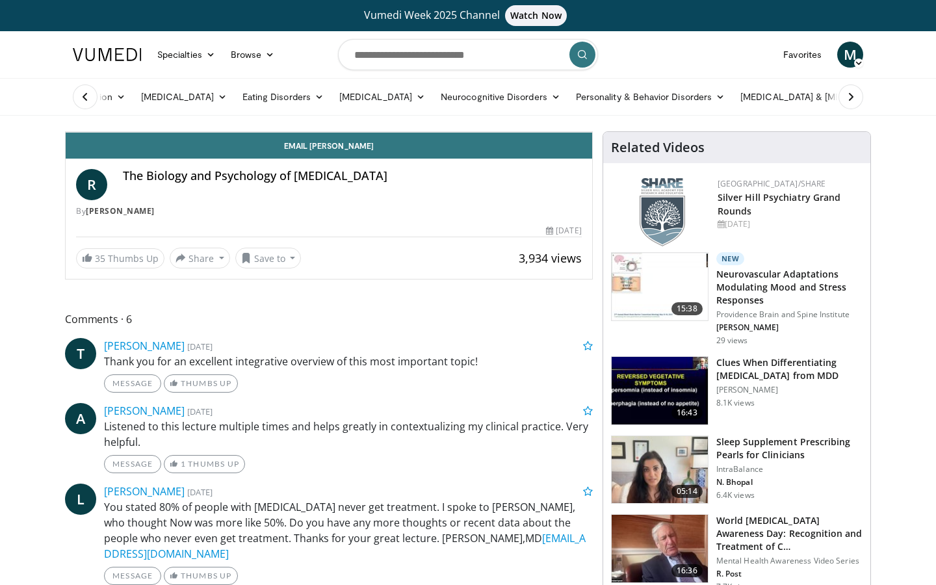
click at [200, 132] on div "20 seconds Tap to unmute" at bounding box center [329, 132] width 527 height 0
click at [202, 150] on icon "Video Player" at bounding box center [184, 132] width 36 height 36
click at [199, 150] on icon "Video Player" at bounding box center [184, 132] width 36 height 36
click at [203, 132] on div "10 seconds Tap to unmute" at bounding box center [329, 132] width 527 height 0
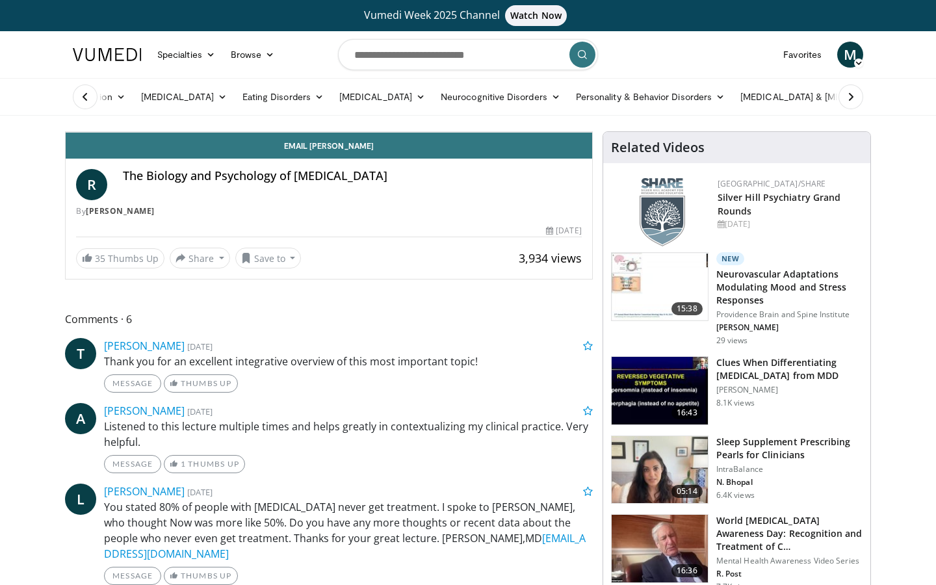
click at [203, 132] on div "10 seconds Tap to unmute" at bounding box center [329, 132] width 527 height 0
click at [201, 132] on div "10 seconds Tap to unmute" at bounding box center [329, 132] width 527 height 0
click at [199, 150] on icon "Video Player" at bounding box center [184, 132] width 36 height 36
click at [235, 132] on div "10 seconds Tap to unmute" at bounding box center [329, 132] width 527 height 0
click at [202, 150] on icon "Video Player" at bounding box center [184, 132] width 36 height 36
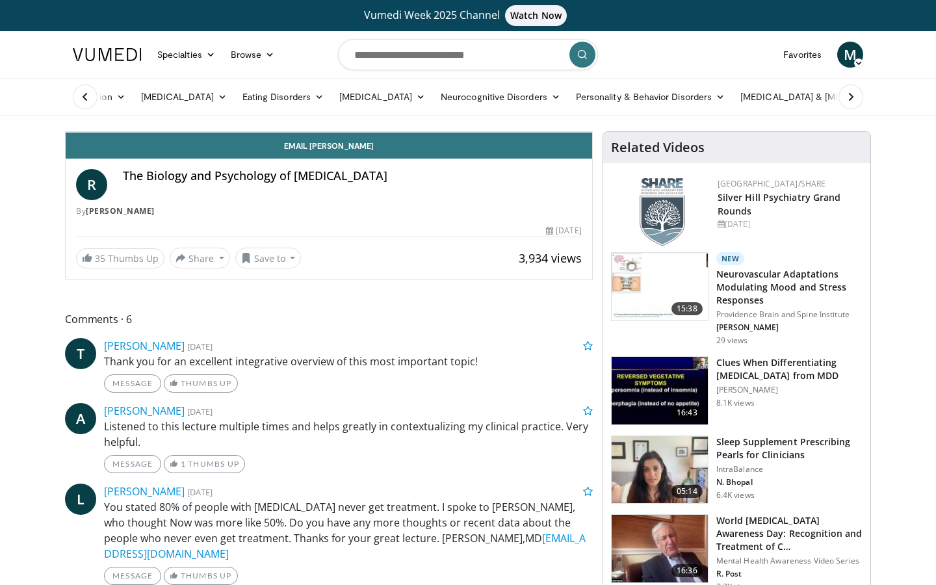
click at [191, 150] on icon "Video Player" at bounding box center [184, 132] width 36 height 36
click at [199, 150] on icon "Video Player" at bounding box center [184, 132] width 36 height 36
click at [202, 150] on icon "Video Player" at bounding box center [184, 132] width 36 height 36
click at [197, 150] on icon "Video Player" at bounding box center [184, 132] width 36 height 36
click at [194, 150] on icon "Video Player" at bounding box center [184, 132] width 36 height 36
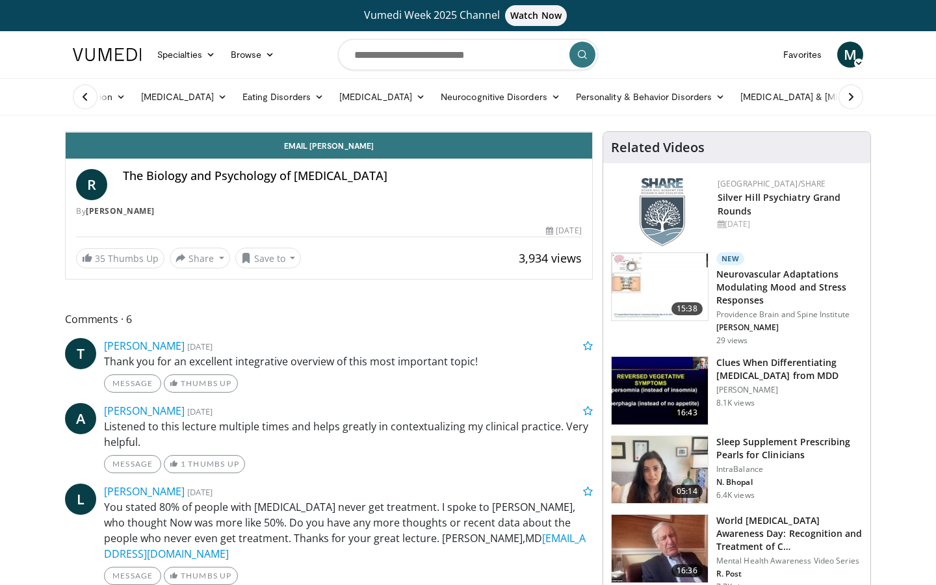
click at [194, 150] on icon "Video Player" at bounding box center [184, 132] width 36 height 36
click at [204, 132] on div "10 seconds Tap to unmute" at bounding box center [329, 132] width 527 height 0
click at [199, 150] on icon "Video Player" at bounding box center [184, 132] width 36 height 36
click at [278, 132] on div "10 seconds Tap to unmute" at bounding box center [329, 132] width 527 height 0
click at [488, 132] on div "10 seconds Tap to unmute" at bounding box center [329, 132] width 527 height 0
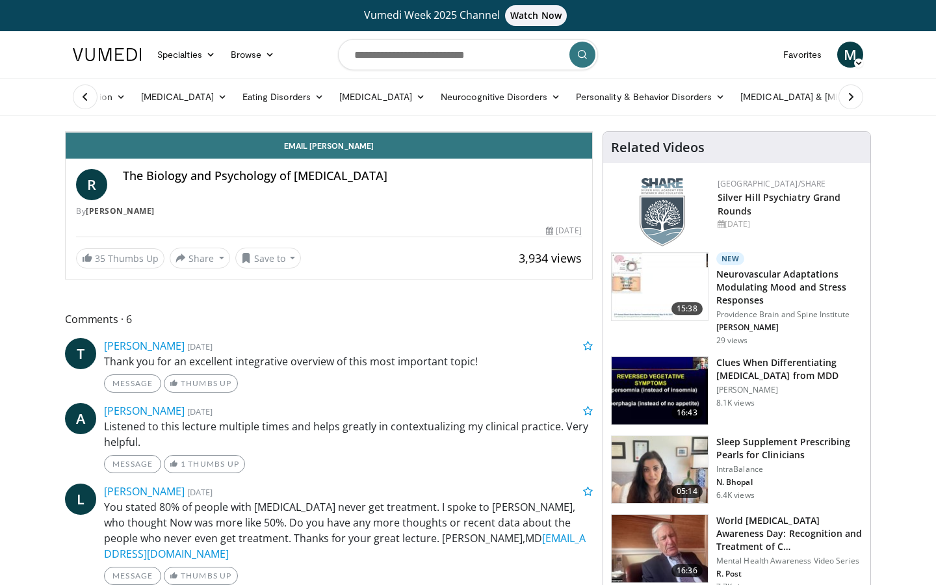
click at [592, 132] on span "Video Player" at bounding box center [579, 119] width 26 height 26
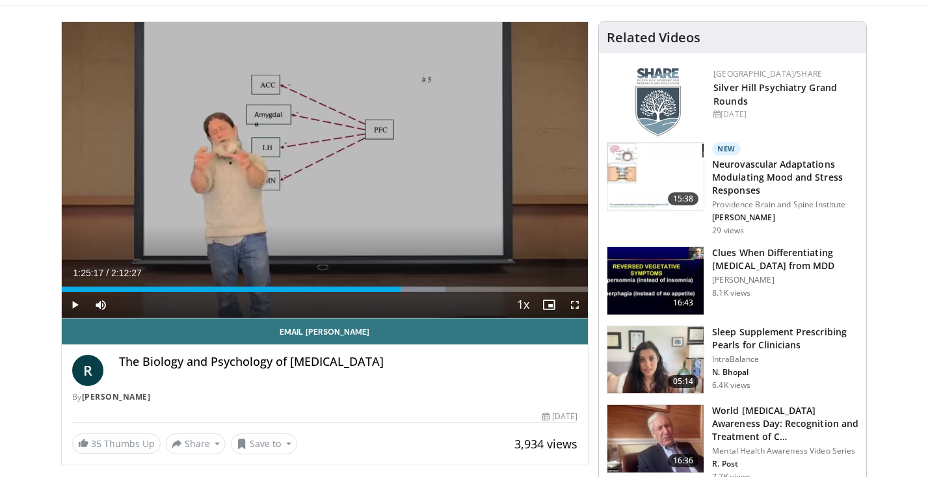
scroll to position [156, 0]
